Goal: Task Accomplishment & Management: Manage account settings

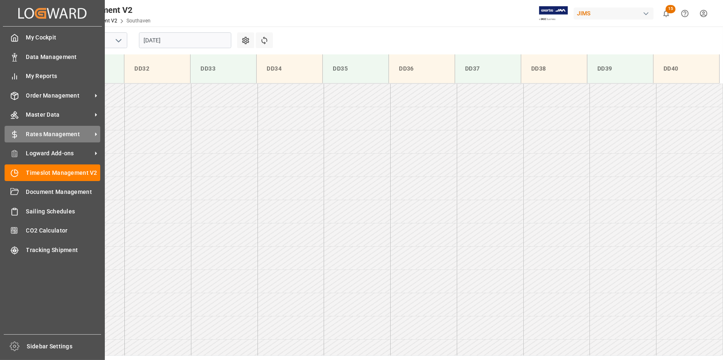
scroll to position [346, 0]
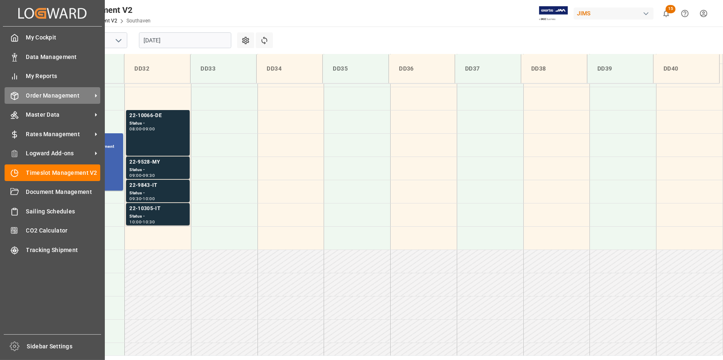
click at [59, 96] on span "Order Management" at bounding box center [59, 95] width 66 height 9
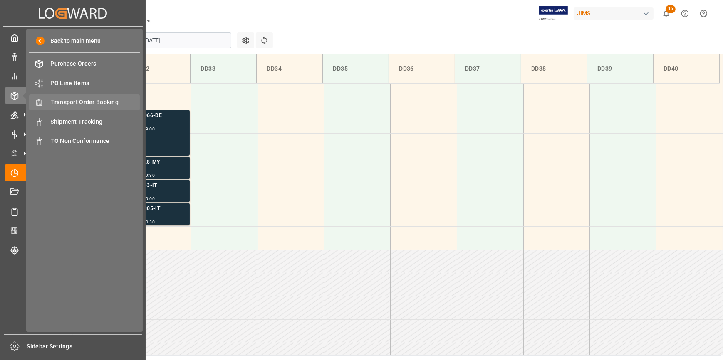
click at [89, 102] on span "Transport Order Booking" at bounding box center [95, 102] width 89 height 9
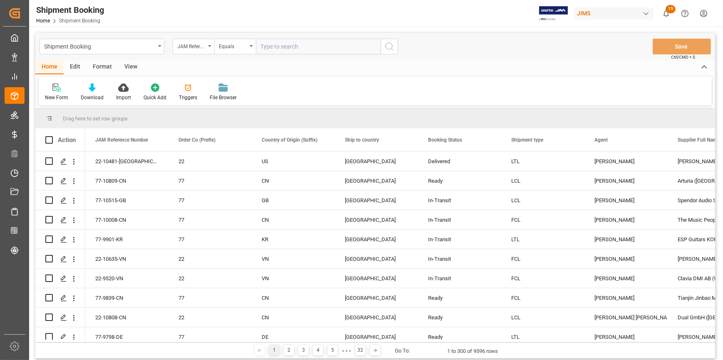
click at [272, 48] on input "text" at bounding box center [318, 47] width 125 height 16
type input "22-10698-[GEOGRAPHIC_DATA]"
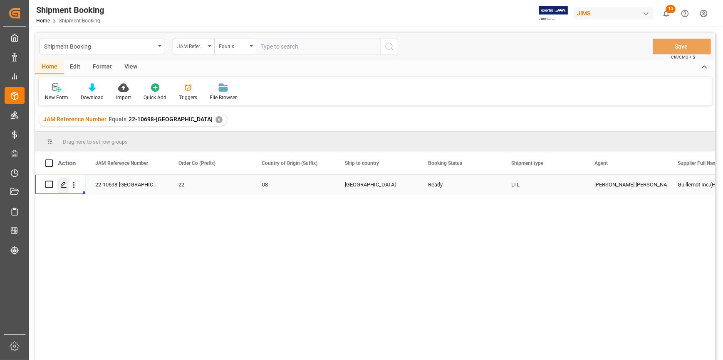
click at [61, 186] on polygon "Press SPACE to select this row." at bounding box center [63, 184] width 4 height 4
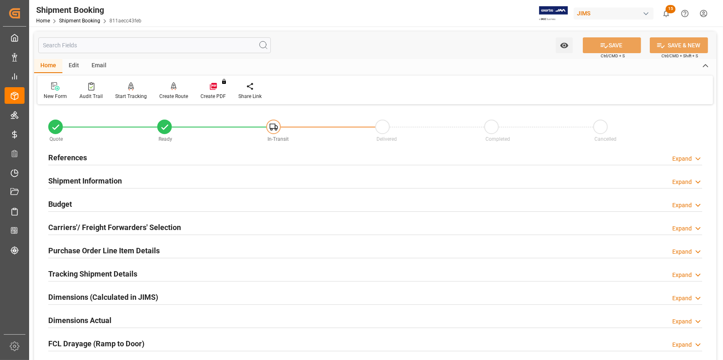
click at [165, 202] on div "Budget Expand" at bounding box center [375, 204] width 654 height 16
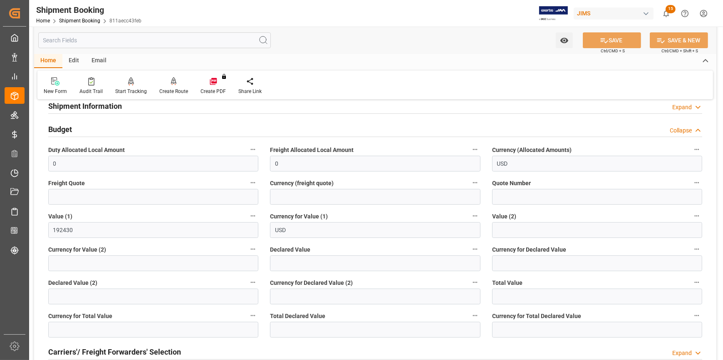
scroll to position [75, 0]
click at [141, 193] on input "text" at bounding box center [153, 197] width 210 height 16
type input "0"
click at [612, 40] on button "SAVE" at bounding box center [612, 40] width 58 height 16
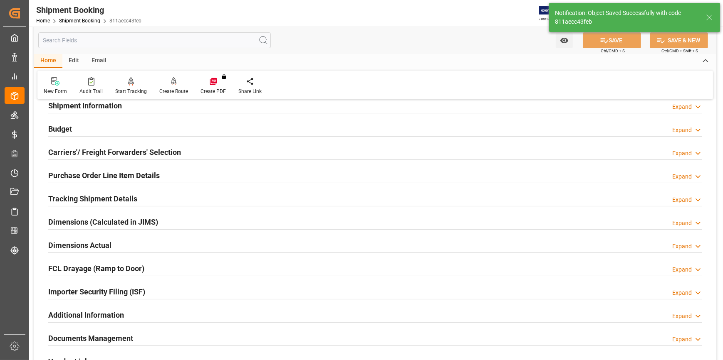
click at [196, 149] on div "Carriers'/ Freight Forwarders' Selection Expand" at bounding box center [375, 152] width 654 height 16
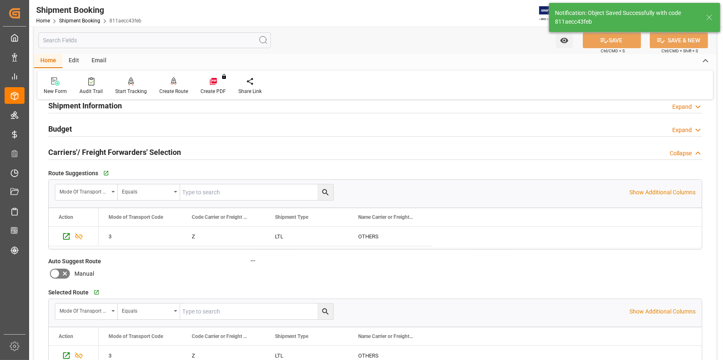
click at [207, 156] on div "Carriers'/ Freight Forwarders' Selection Collapse" at bounding box center [375, 152] width 654 height 16
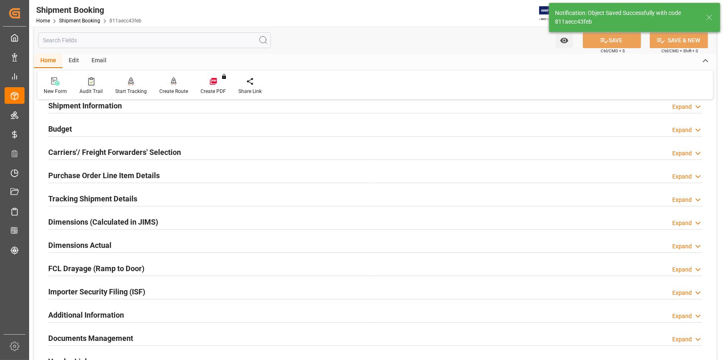
click at [188, 183] on div at bounding box center [375, 183] width 654 height 0
click at [180, 198] on div "Tracking Shipment Details Expand" at bounding box center [375, 198] width 654 height 16
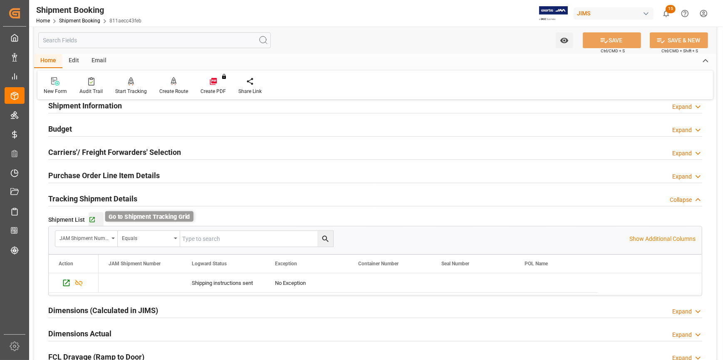
click at [93, 219] on icon "button" at bounding box center [92, 220] width 7 height 7
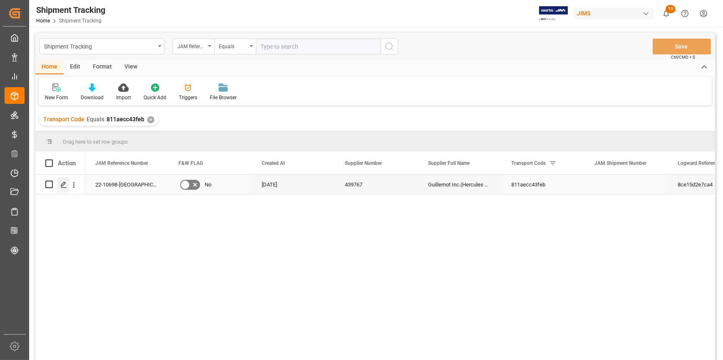
click at [62, 185] on icon "Press SPACE to select this row." at bounding box center [63, 185] width 7 height 7
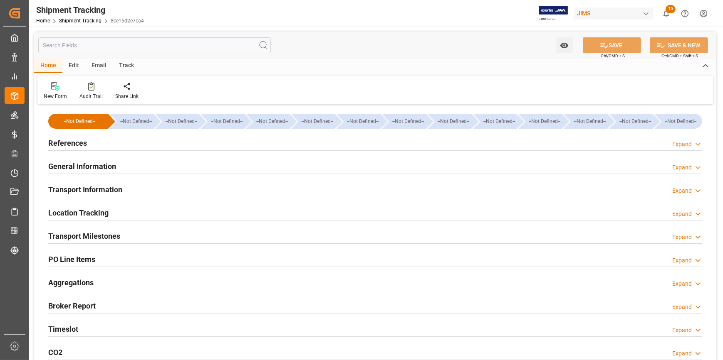
type input "22-08-2025"
click at [178, 143] on div "References Expand" at bounding box center [375, 143] width 654 height 16
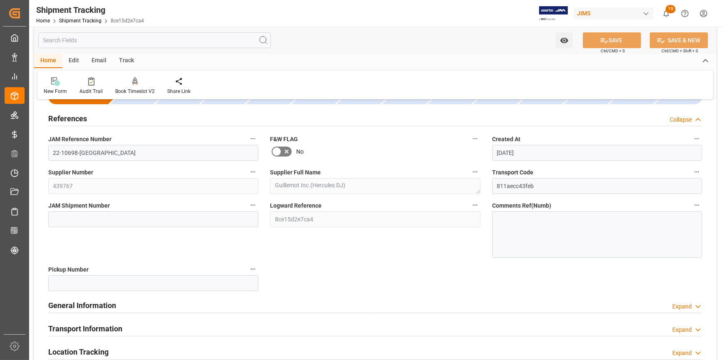
scroll to position [37, 0]
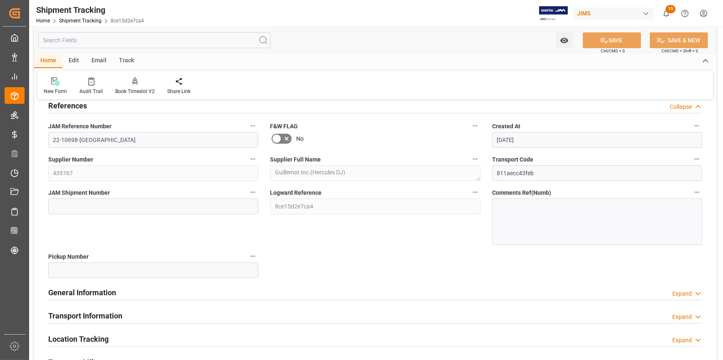
click at [209, 289] on div "General Information Expand" at bounding box center [375, 292] width 654 height 16
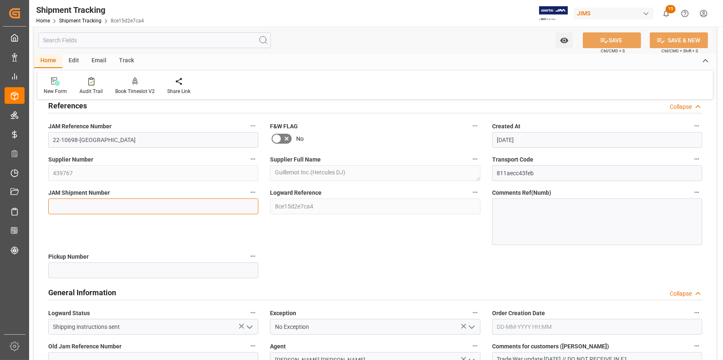
click at [79, 211] on input at bounding box center [153, 207] width 210 height 16
paste input "72805"
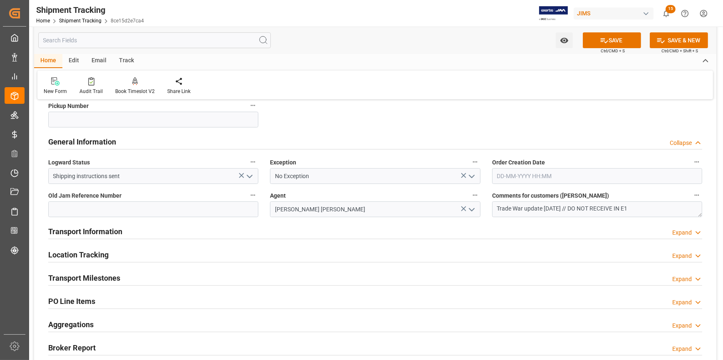
scroll to position [189, 0]
type input "72805"
drag, startPoint x: 582, startPoint y: 208, endPoint x: 652, endPoint y: 211, distance: 70.3
click at [652, 211] on textarea "Trade War update 05/15/2025 // DO NOT RECEIVE IN E1" at bounding box center [597, 209] width 210 height 16
type textarea "Trade War update 05/15/2025 // O"
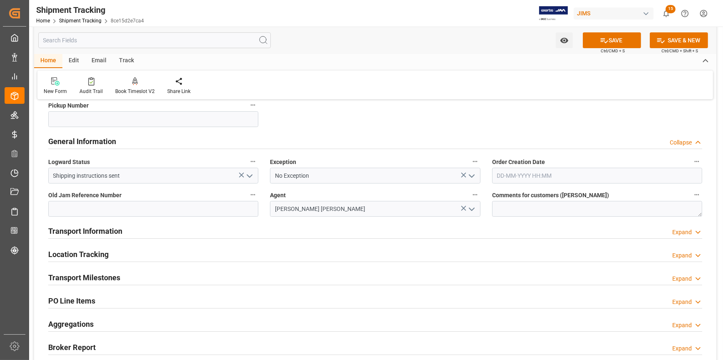
click at [301, 233] on div "Transport Information Expand" at bounding box center [375, 231] width 654 height 16
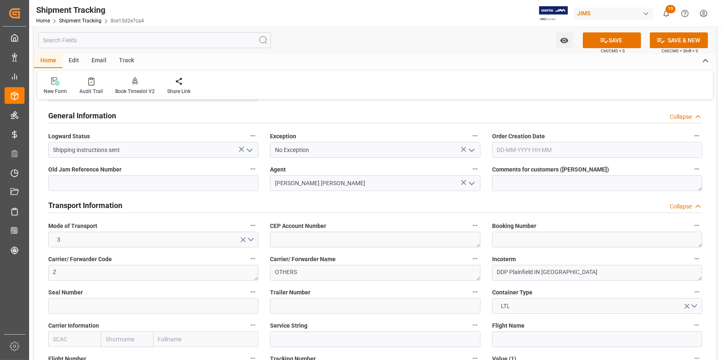
scroll to position [227, 0]
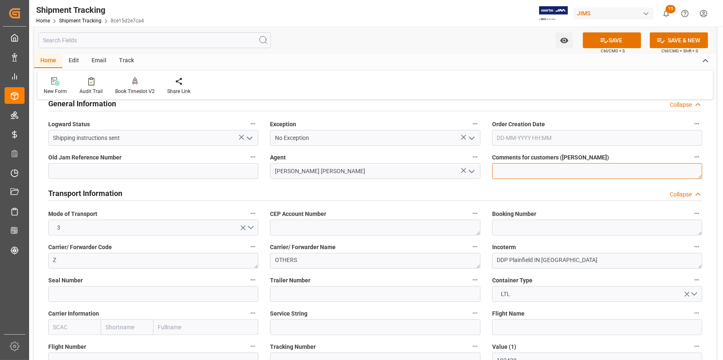
click at [509, 168] on textarea "Trade War update 05/15/2025 // O" at bounding box center [597, 171] width 210 height 16
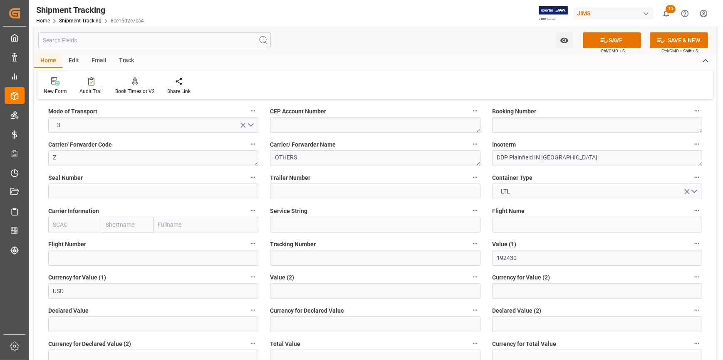
scroll to position [340, 0]
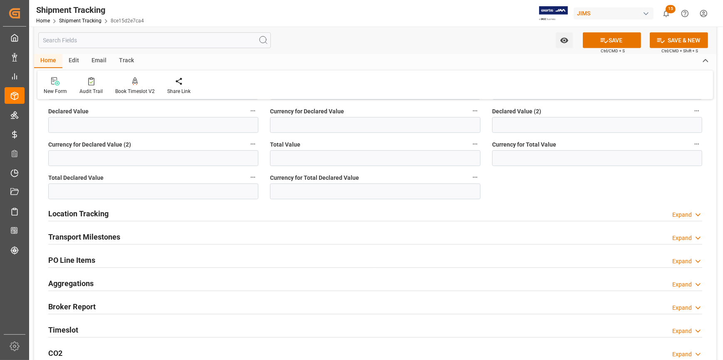
type textarea "OK TO RECEIVE IN E1"
drag, startPoint x: 151, startPoint y: 241, endPoint x: 199, endPoint y: 244, distance: 47.9
click at [151, 241] on div "Transport Milestones Expand" at bounding box center [375, 237] width 654 height 16
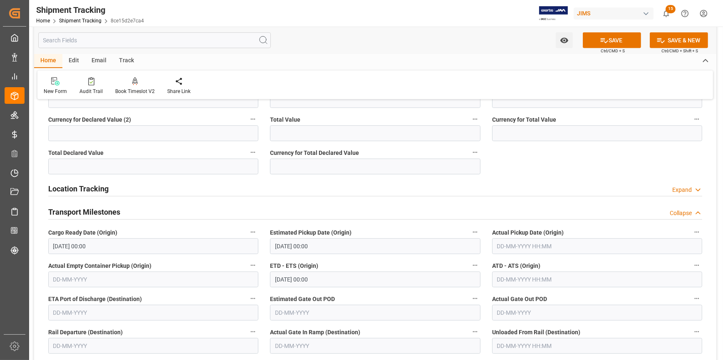
scroll to position [567, 0]
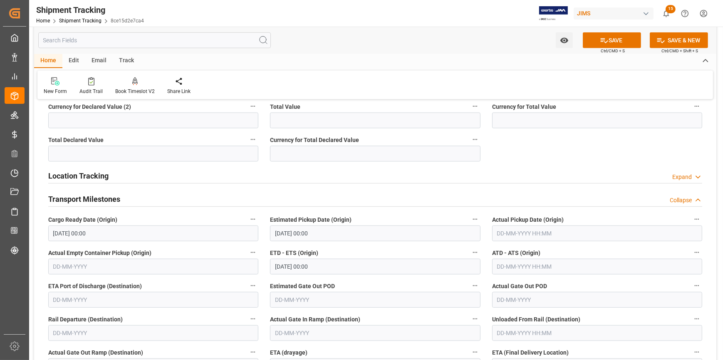
click at [111, 233] on input "05-09-2025 00:00" at bounding box center [153, 234] width 210 height 16
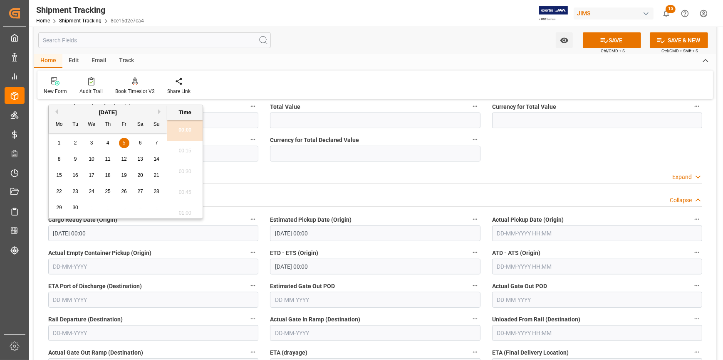
click at [56, 110] on button "Previous Month" at bounding box center [55, 111] width 5 height 5
click at [107, 207] on span "28" at bounding box center [107, 208] width 5 height 6
type input "28-08-2025 00:00"
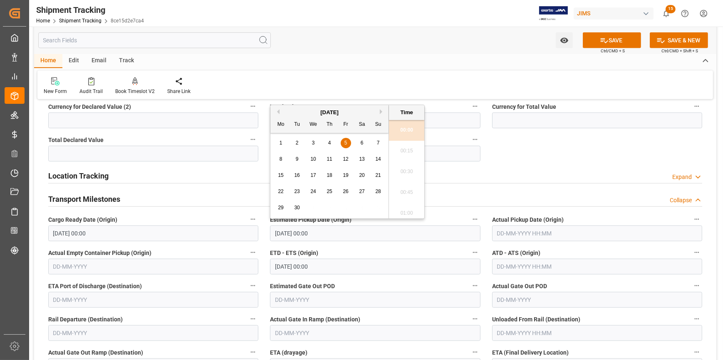
click at [296, 236] on input "05-09-2025 00:00" at bounding box center [375, 234] width 210 height 16
click at [277, 112] on button "Previous Month" at bounding box center [276, 111] width 5 height 5
click at [328, 209] on span "28" at bounding box center [328, 208] width 5 height 6
type input "28-08-2025 00:00"
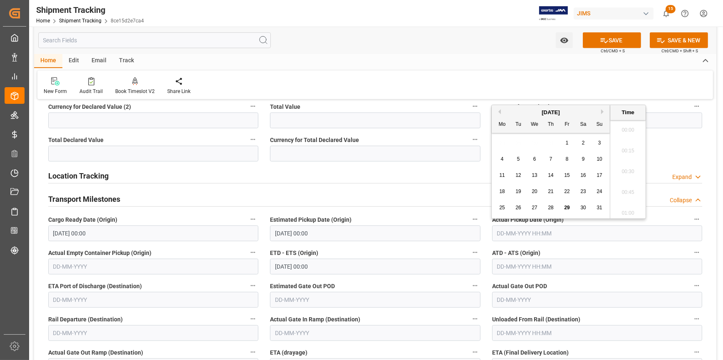
click at [504, 233] on input "text" at bounding box center [597, 234] width 210 height 16
click at [554, 207] on span "28" at bounding box center [550, 208] width 5 height 6
type input "28-08-2025 00:00"
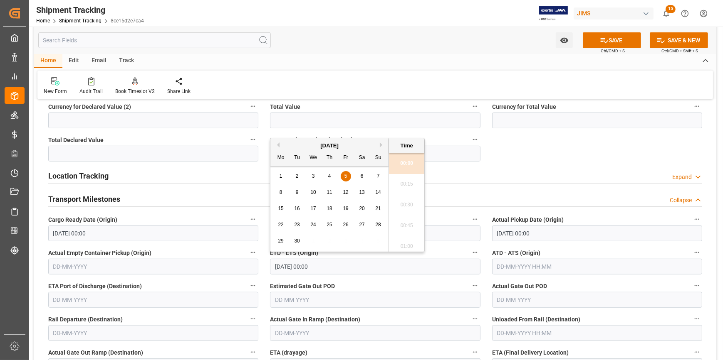
click at [335, 266] on input "05-09-2025 00:00" at bounding box center [375, 267] width 210 height 16
click at [279, 144] on div "September 2025" at bounding box center [329, 146] width 118 height 8
drag, startPoint x: 278, startPoint y: 144, endPoint x: 280, endPoint y: 148, distance: 4.3
click at [278, 144] on button "Previous Month" at bounding box center [276, 145] width 5 height 5
click at [330, 242] on span "28" at bounding box center [328, 241] width 5 height 6
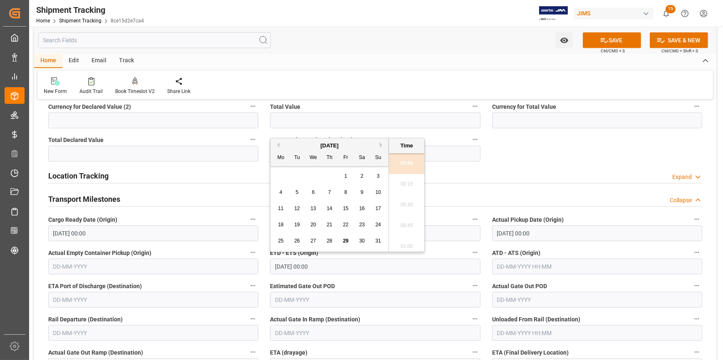
type input "28-08-2025 00:00"
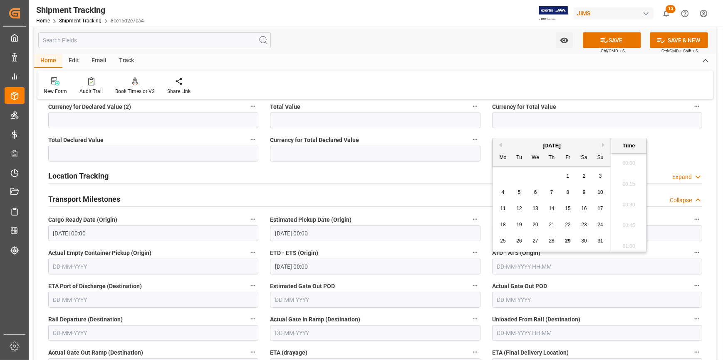
click at [495, 264] on input "text" at bounding box center [597, 267] width 210 height 16
click at [551, 239] on span "28" at bounding box center [550, 241] width 5 height 6
type input "28-08-2025 00:00"
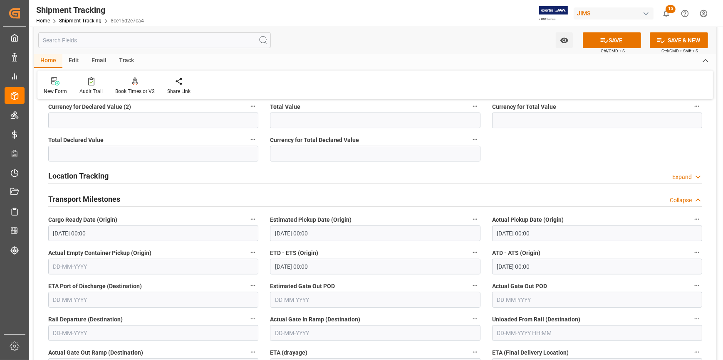
click at [400, 246] on div "ETD - ETS (Origin) 28-08-2025 00:00" at bounding box center [375, 260] width 222 height 33
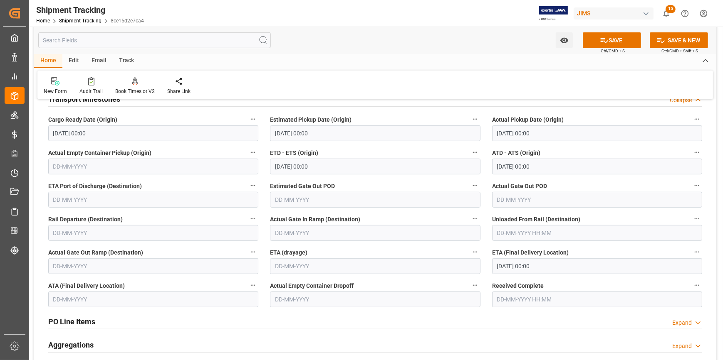
scroll to position [680, 0]
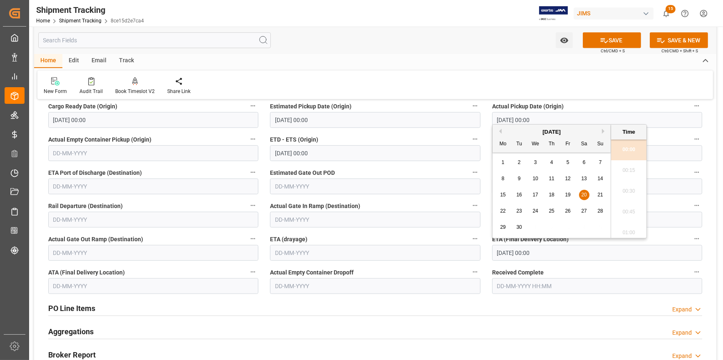
click at [509, 254] on input "20-09-2025 00:00" at bounding box center [597, 253] width 210 height 16
click at [537, 161] on div "3" at bounding box center [535, 163] width 10 height 10
type input "03-09-2025 00:00"
click at [609, 42] on button "SAVE" at bounding box center [612, 40] width 58 height 16
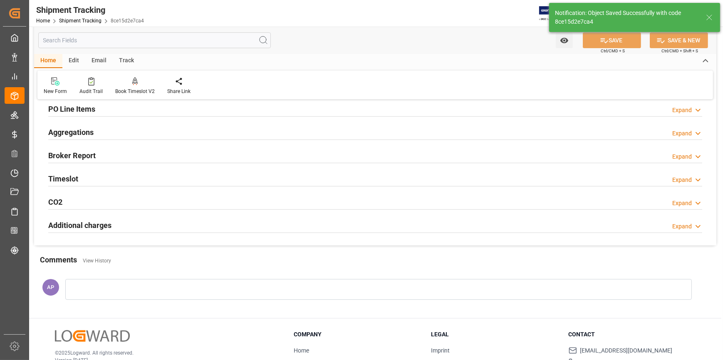
scroll to position [113, 0]
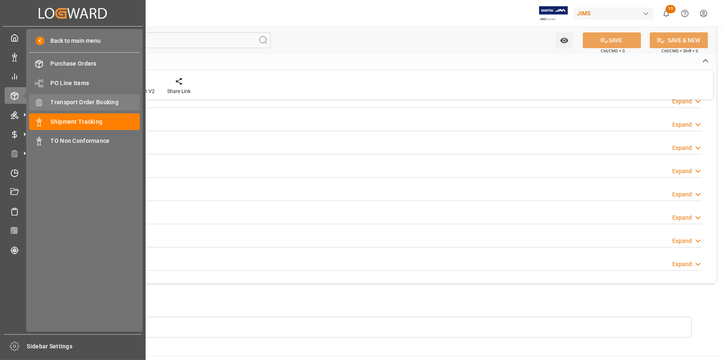
click at [90, 100] on span "Transport Order Booking" at bounding box center [95, 102] width 89 height 9
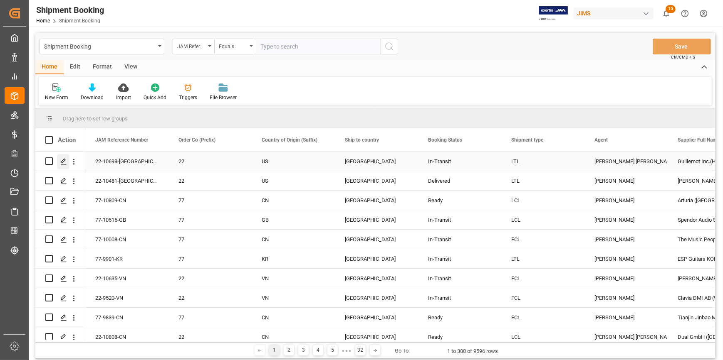
click at [62, 162] on icon "Press SPACE to select this row." at bounding box center [63, 161] width 7 height 7
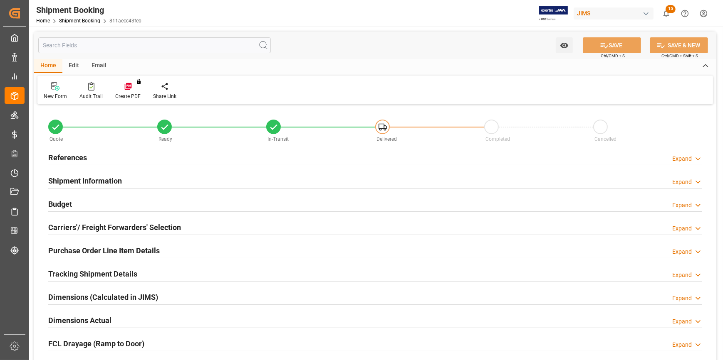
type input "0"
click at [163, 158] on div "References Expand" at bounding box center [375, 157] width 654 height 16
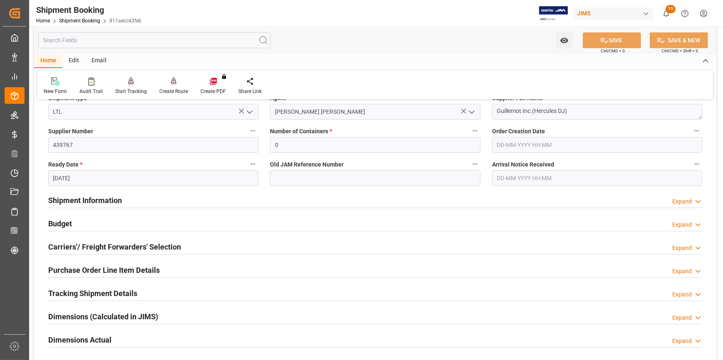
scroll to position [189, 0]
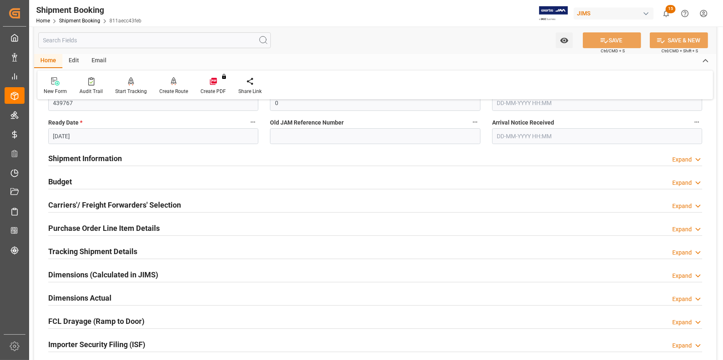
click at [143, 159] on div "Shipment Information Expand" at bounding box center [375, 158] width 654 height 16
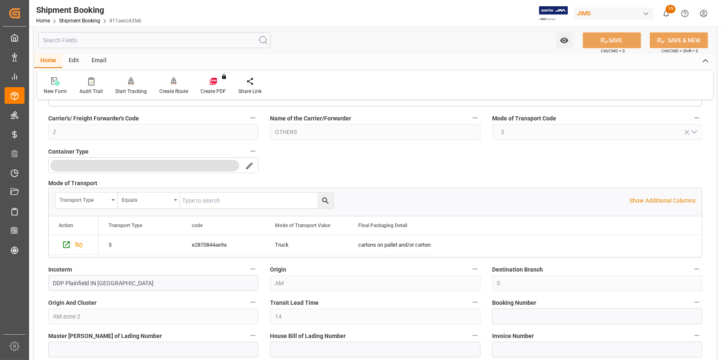
scroll to position [378, 0]
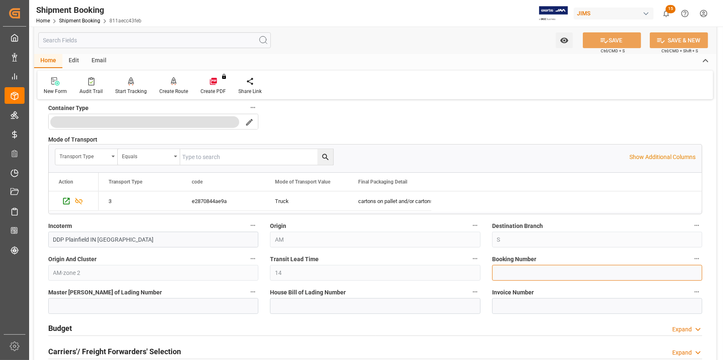
click at [505, 271] on input at bounding box center [597, 273] width 210 height 16
paste input "19941857"
type input "19941857"
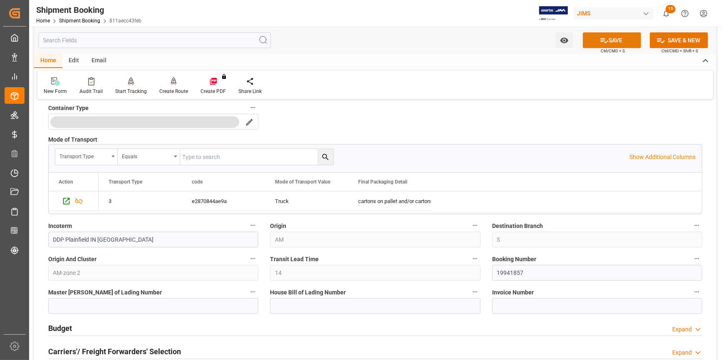
click at [607, 38] on button "SAVE" at bounding box center [612, 40] width 58 height 16
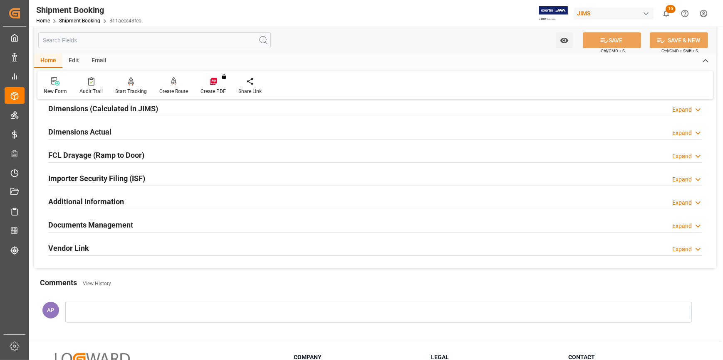
scroll to position [151, 0]
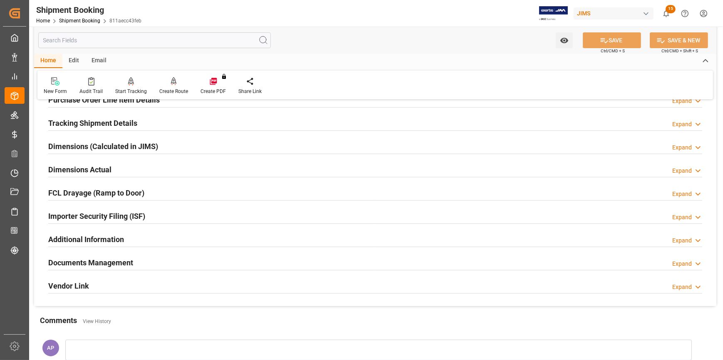
click at [160, 169] on div "Dimensions Actual Expand" at bounding box center [375, 169] width 654 height 16
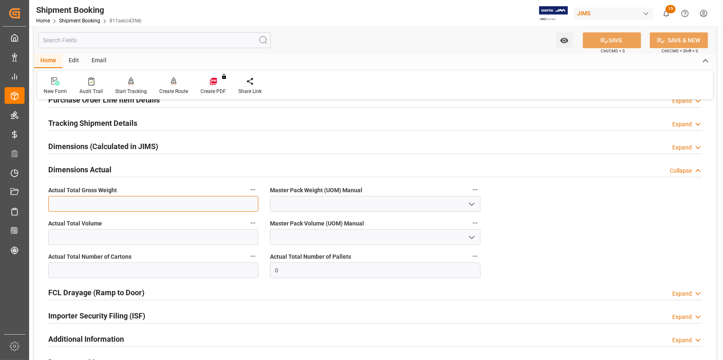
click at [109, 201] on input "text" at bounding box center [153, 204] width 210 height 16
type input "8152"
click at [473, 205] on icon "open menu" at bounding box center [472, 205] width 10 height 10
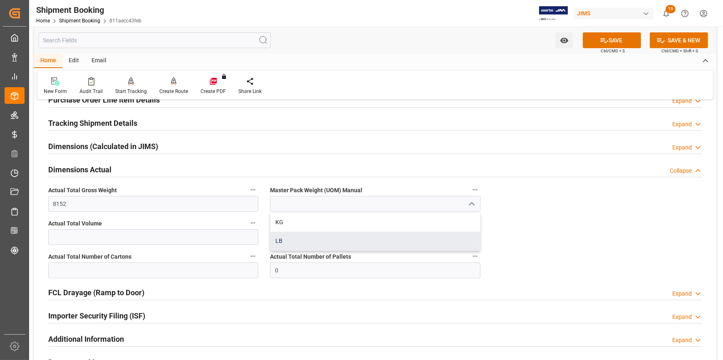
click at [363, 240] on div "LB" at bounding box center [374, 241] width 209 height 19
type input "LB"
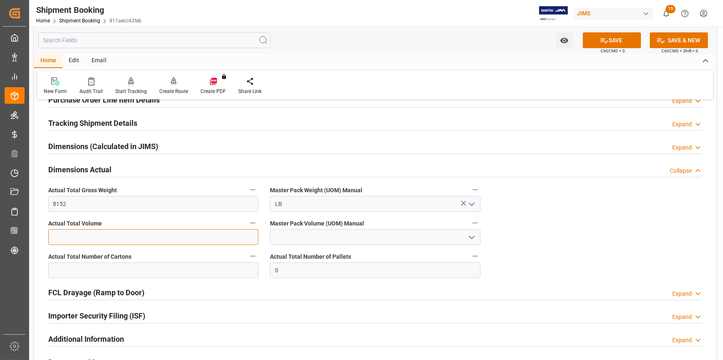
click at [75, 235] on input "text" at bounding box center [153, 238] width 210 height 16
click at [53, 269] on input "text" at bounding box center [153, 271] width 210 height 16
type input "1999"
drag, startPoint x: 287, startPoint y: 268, endPoint x: 257, endPoint y: 267, distance: 30.8
click at [257, 267] on div "Quote Ready In-Transit Delivered Completed Cancelled References Expand JAM Refe…" at bounding box center [375, 181] width 682 height 450
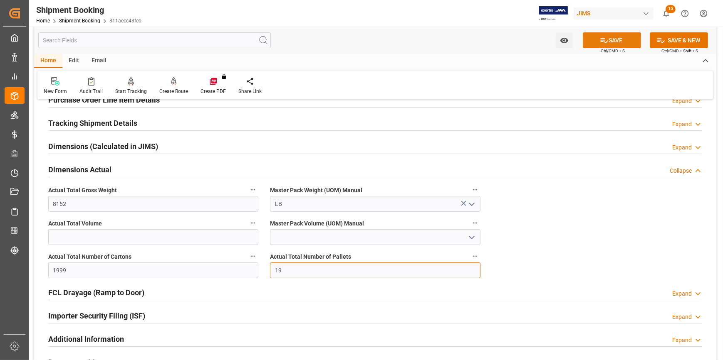
type input "19"
click at [609, 41] on button "SAVE" at bounding box center [612, 40] width 58 height 16
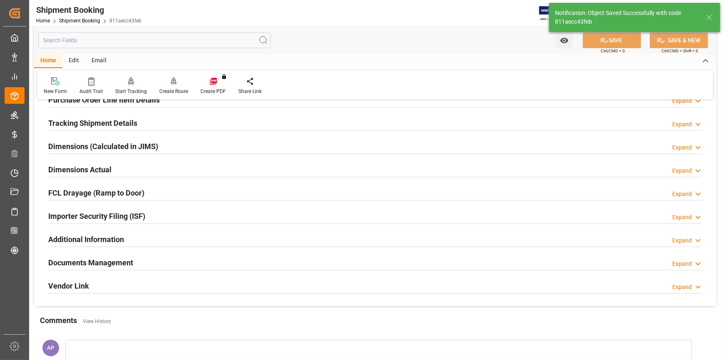
click at [210, 265] on div "Documents Management Expand" at bounding box center [375, 262] width 654 height 16
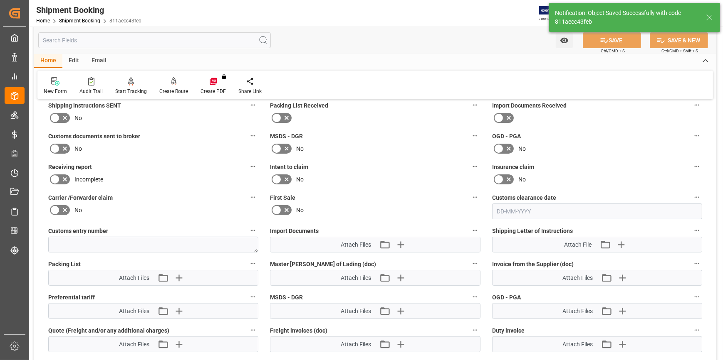
scroll to position [340, 0]
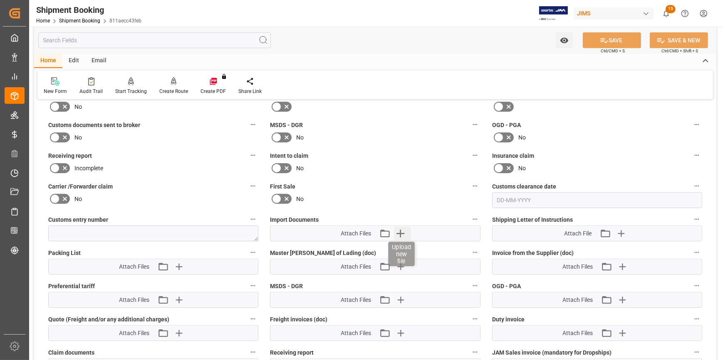
click at [403, 232] on icon "button" at bounding box center [399, 233] width 13 height 13
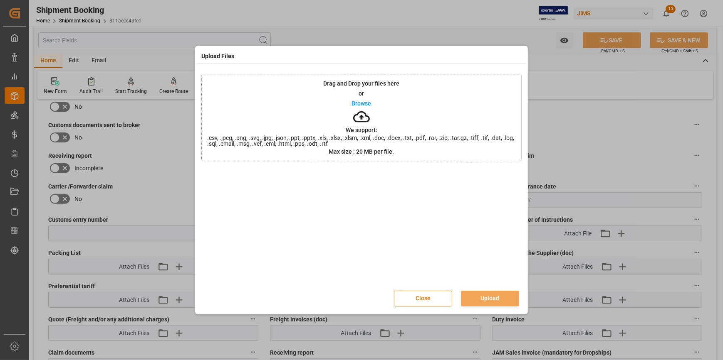
click at [364, 103] on p "Browse" at bounding box center [362, 104] width 20 height 6
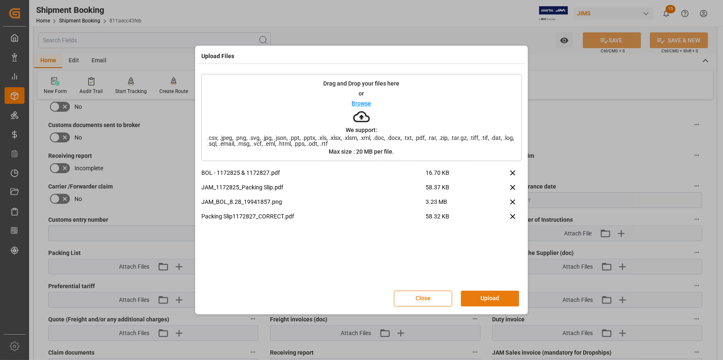
click at [502, 295] on button "Upload" at bounding box center [490, 299] width 58 height 16
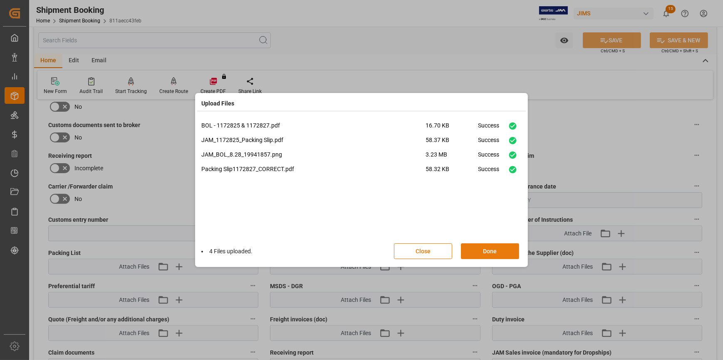
click at [486, 252] on button "Done" at bounding box center [490, 252] width 58 height 16
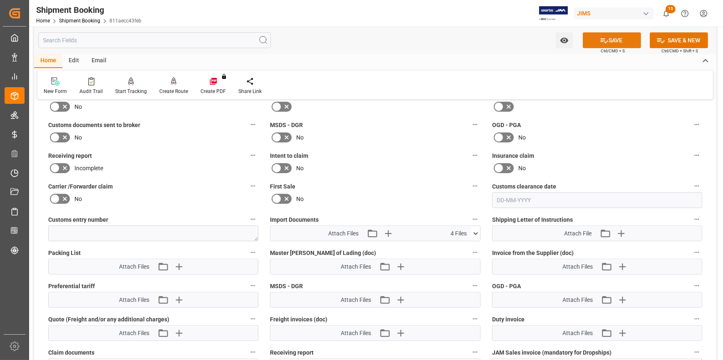
click at [615, 41] on button "SAVE" at bounding box center [612, 40] width 58 height 16
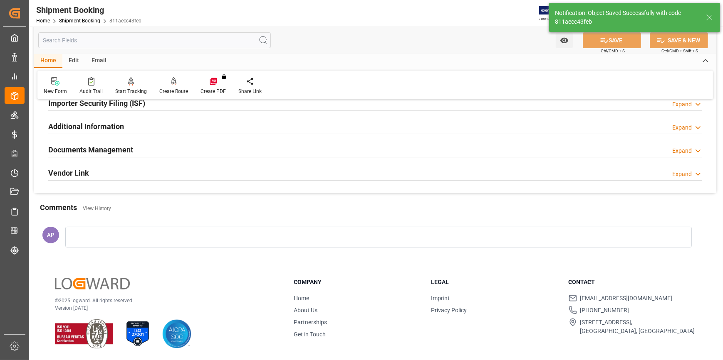
scroll to position [263, 0]
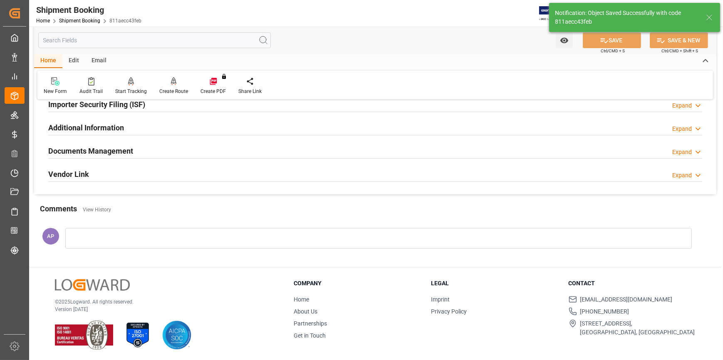
click at [181, 151] on div "Documents Management Expand" at bounding box center [375, 151] width 654 height 16
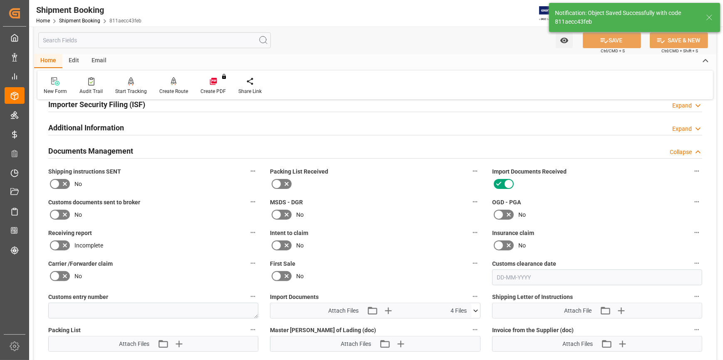
scroll to position [340, 0]
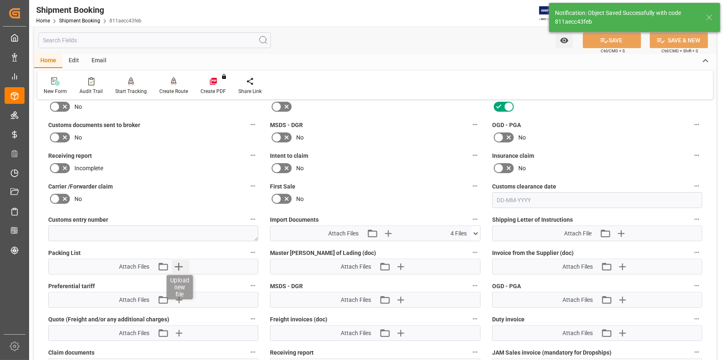
click at [181, 265] on icon "button" at bounding box center [178, 266] width 13 height 13
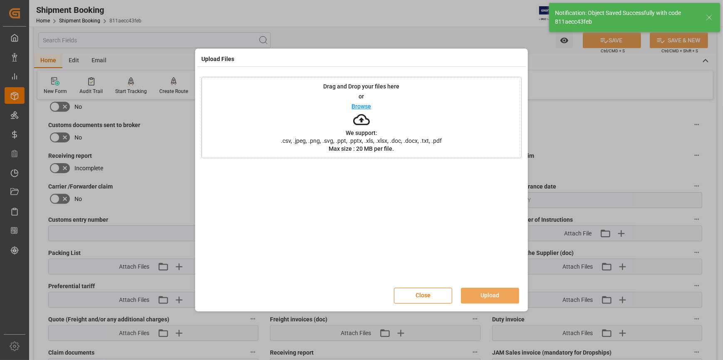
click at [365, 104] on p "Browse" at bounding box center [362, 107] width 20 height 6
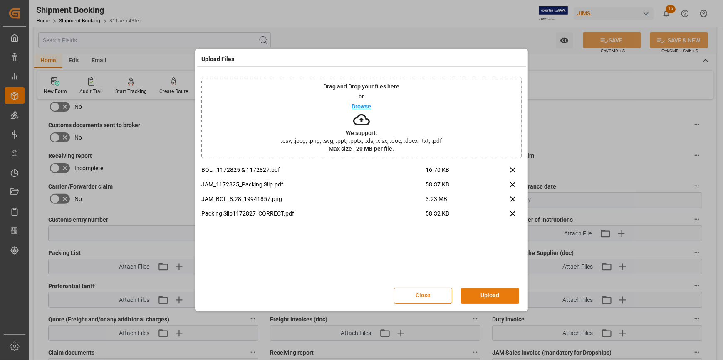
click at [490, 293] on button "Upload" at bounding box center [490, 296] width 58 height 16
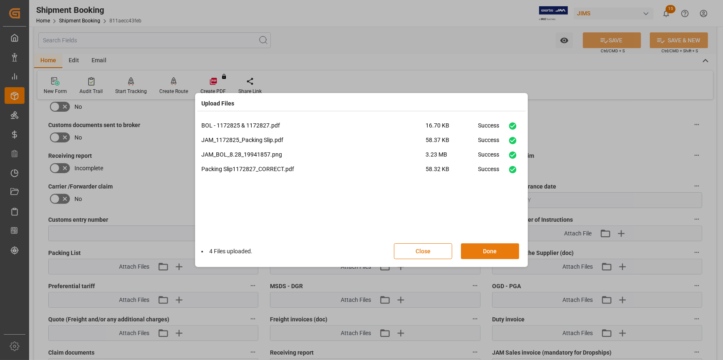
click at [499, 253] on button "Done" at bounding box center [490, 252] width 58 height 16
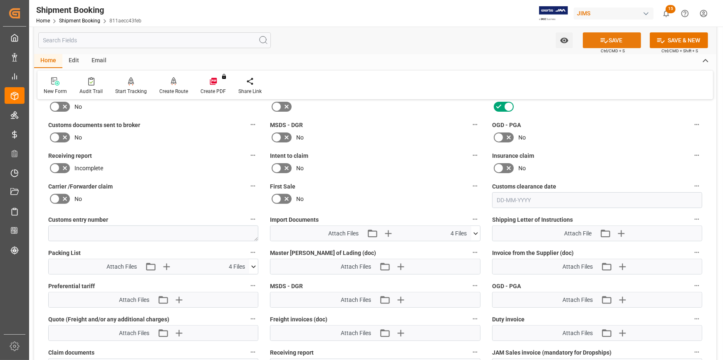
click at [615, 43] on button "SAVE" at bounding box center [612, 40] width 58 height 16
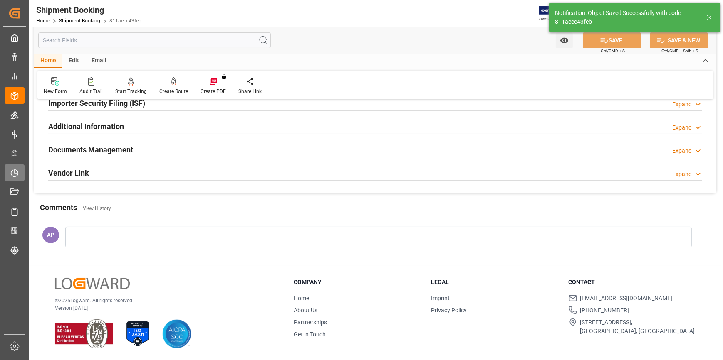
scroll to position [263, 0]
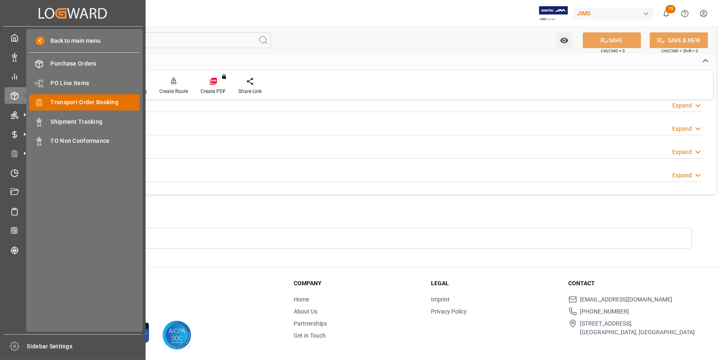
click at [89, 108] on div "Transport Order Booking Transport Order Booking" at bounding box center [84, 102] width 111 height 16
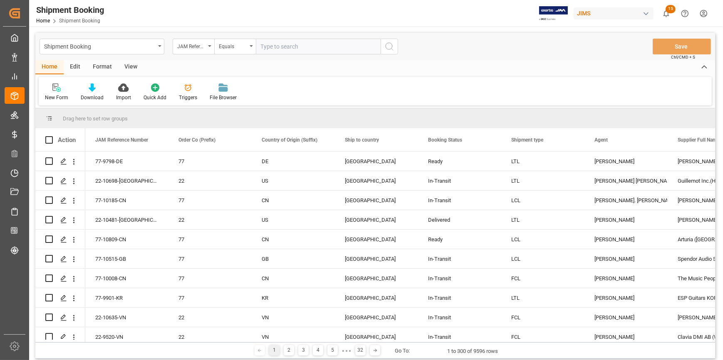
click at [271, 48] on input "text" at bounding box center [318, 47] width 125 height 16
type input "22-10143-DE"
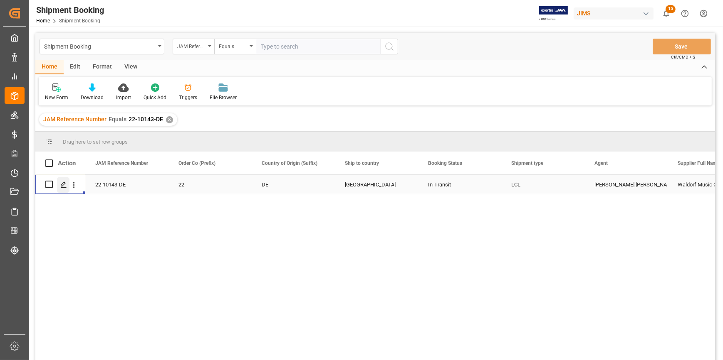
click at [63, 185] on icon "Press SPACE to select this row." at bounding box center [63, 185] width 7 height 7
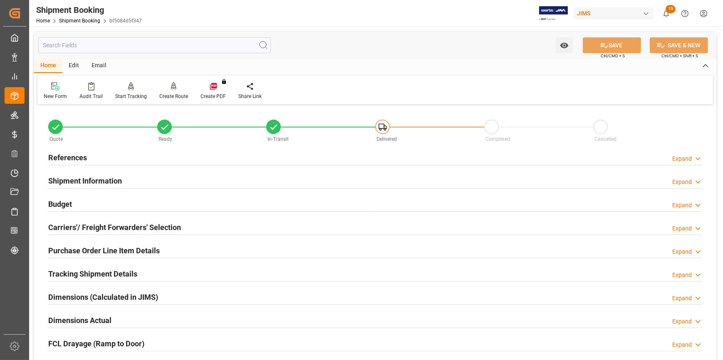
click at [139, 158] on div "References Expand" at bounding box center [375, 157] width 654 height 16
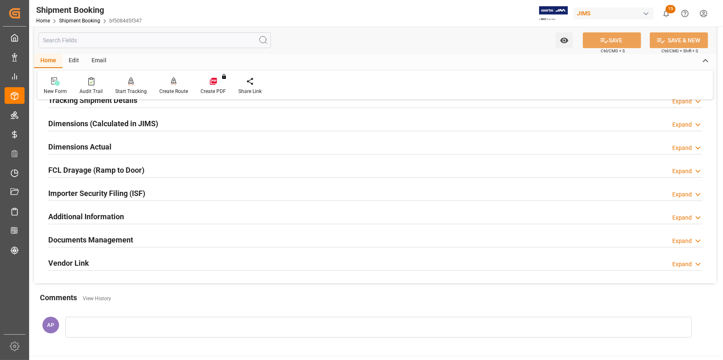
click at [170, 238] on div "Documents Management Expand" at bounding box center [375, 240] width 654 height 16
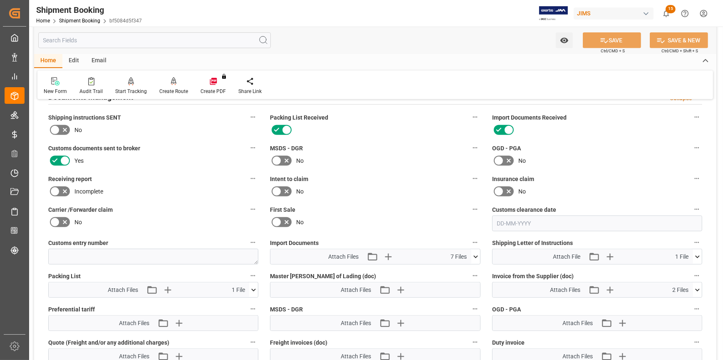
scroll to position [491, 0]
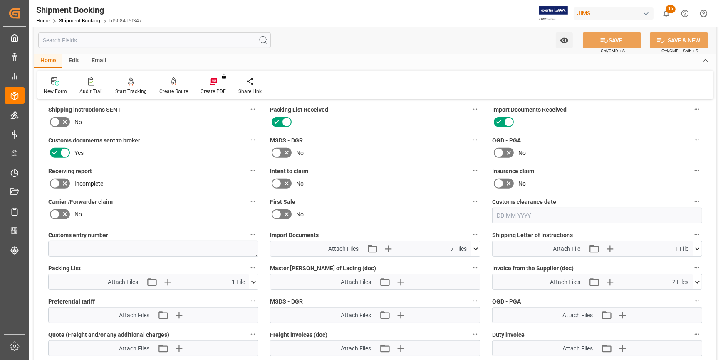
click at [474, 247] on icon at bounding box center [475, 249] width 9 height 9
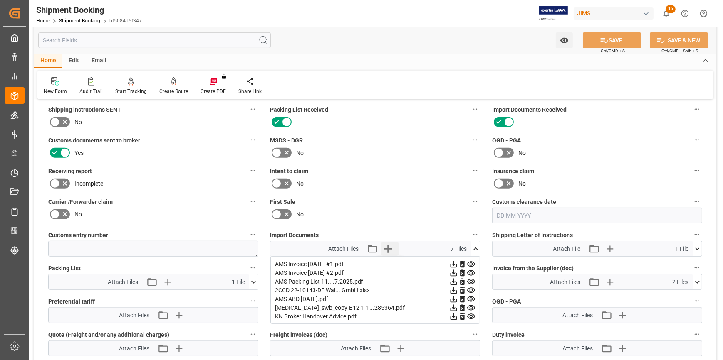
click at [390, 245] on icon "button" at bounding box center [387, 248] width 13 height 13
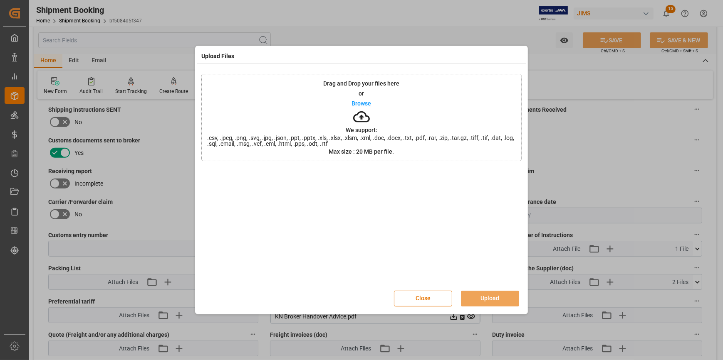
click at [364, 102] on p "Browse" at bounding box center [362, 104] width 20 height 6
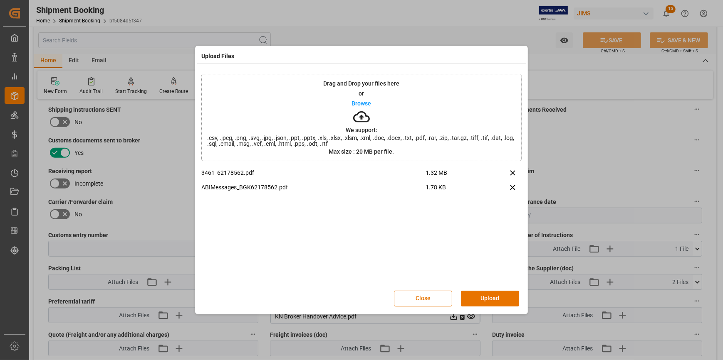
click at [484, 298] on button "Upload" at bounding box center [490, 299] width 58 height 16
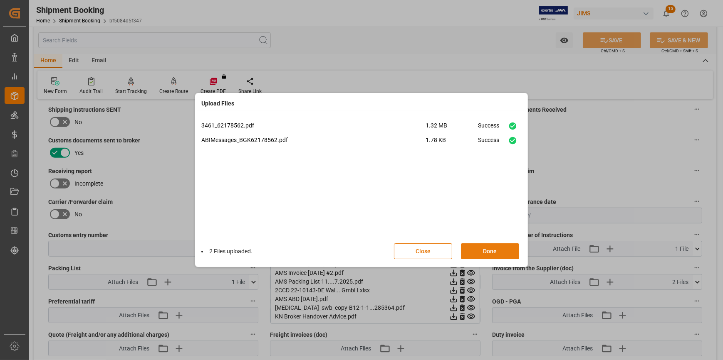
click at [484, 248] on button "Done" at bounding box center [490, 252] width 58 height 16
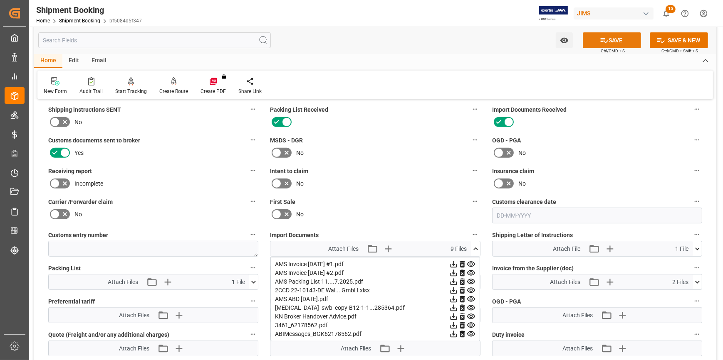
click at [606, 43] on icon at bounding box center [604, 40] width 9 height 9
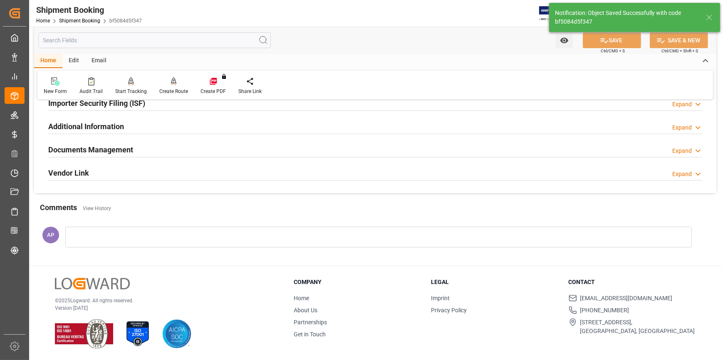
scroll to position [263, 0]
